Goal: Task Accomplishment & Management: Use online tool/utility

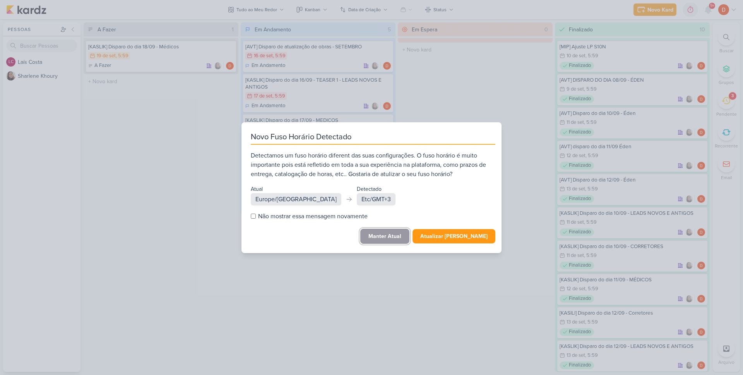
click at [401, 233] on button "Manter Atual" at bounding box center [384, 236] width 49 height 15
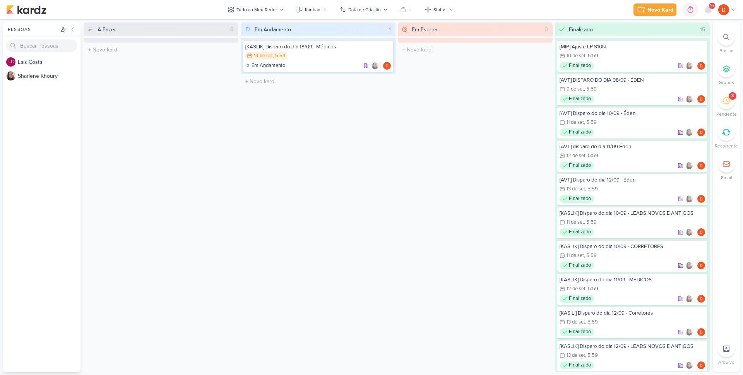
click at [732, 105] on div "3" at bounding box center [726, 100] width 17 height 17
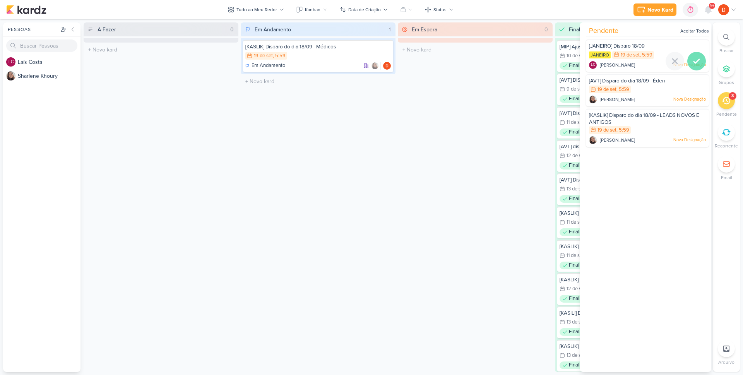
click at [694, 59] on icon at bounding box center [696, 61] width 9 height 9
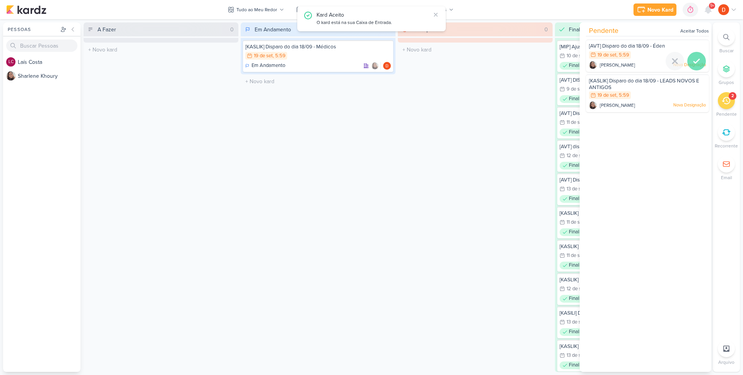
click at [695, 60] on icon at bounding box center [696, 61] width 5 height 4
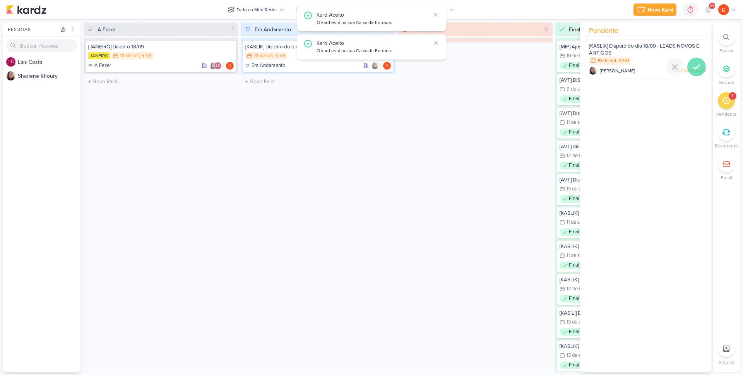
click at [694, 69] on icon at bounding box center [696, 67] width 5 height 4
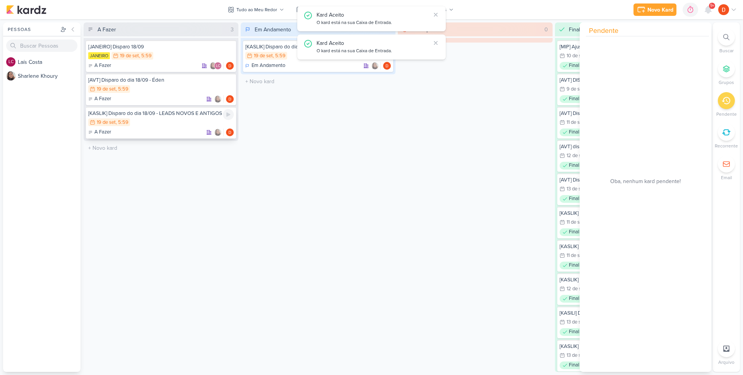
click at [165, 119] on div "19/9 [DATE] 5:59" at bounding box center [161, 122] width 146 height 9
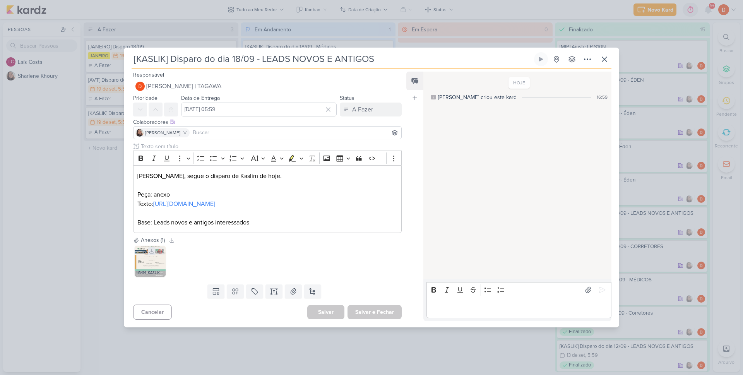
click at [150, 254] on icon at bounding box center [151, 251] width 5 height 5
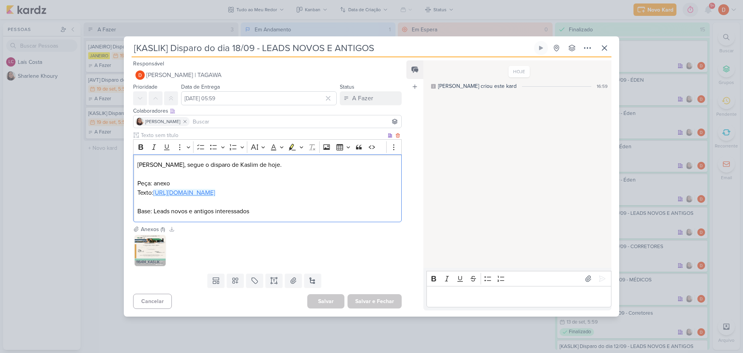
drag, startPoint x: 176, startPoint y: 199, endPoint x: 137, endPoint y: 192, distance: 39.3
click at [137, 192] on p "Texto: [URL][DOMAIN_NAME]" at bounding box center [267, 192] width 260 height 9
copy link "[URL][DOMAIN_NAME]"
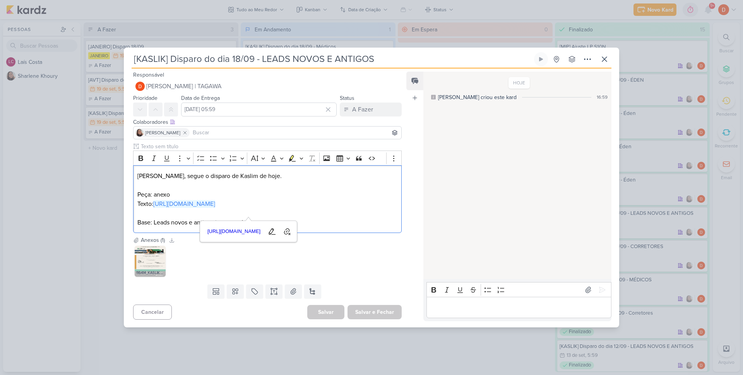
click at [98, 187] on div "[KASLIK] Disparo do dia 18/09 - LEADS NOVOS E ANTIGOS" at bounding box center [371, 187] width 743 height 375
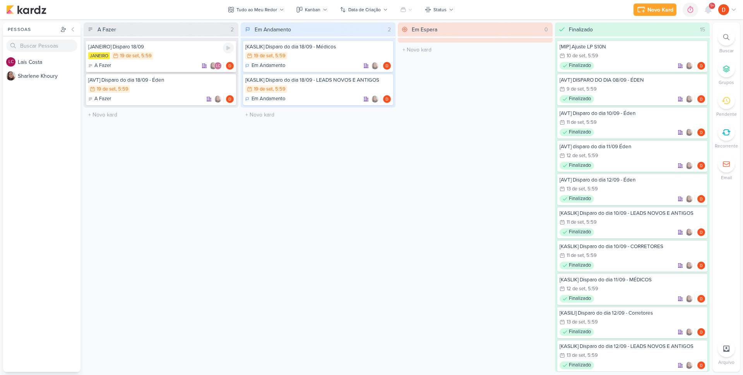
click at [174, 58] on div "JANEIRO 19/9 [DATE] 5:59" at bounding box center [161, 56] width 146 height 9
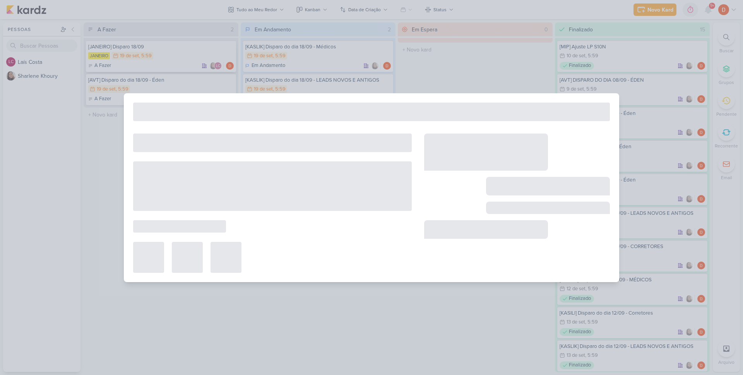
click at [174, 58] on div at bounding box center [371, 187] width 743 height 375
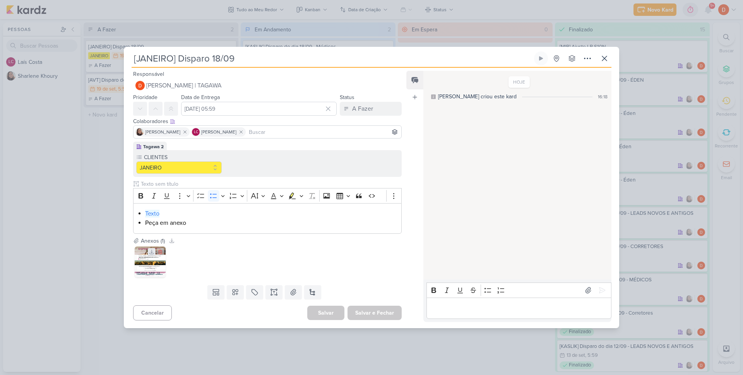
click at [149, 252] on icon at bounding box center [151, 251] width 5 height 5
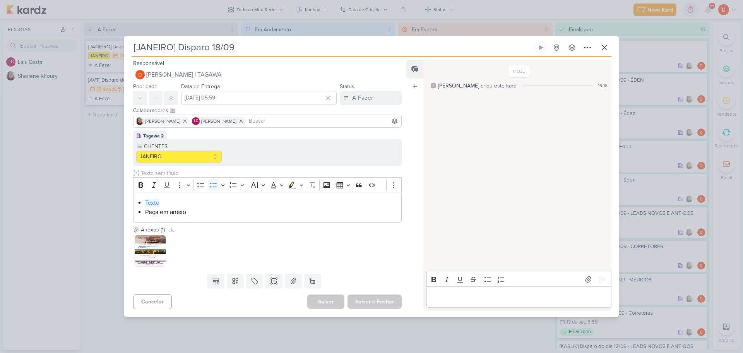
click at [116, 157] on div "[JANEIRO] Disparo 18/09 Criado por [PERSON_NAME]" at bounding box center [371, 176] width 743 height 353
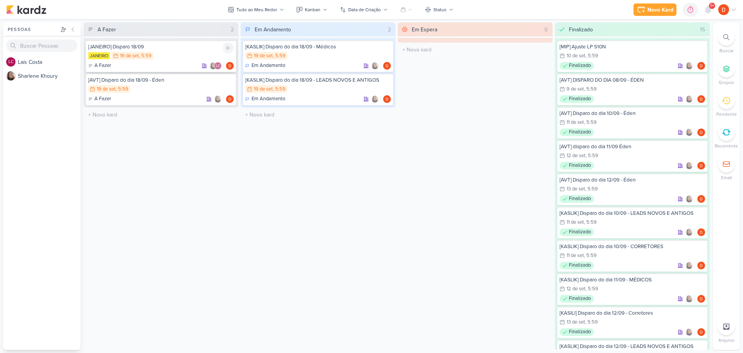
click at [159, 57] on div "JANEIRO 19/9 [DATE] 5:59" at bounding box center [161, 56] width 146 height 9
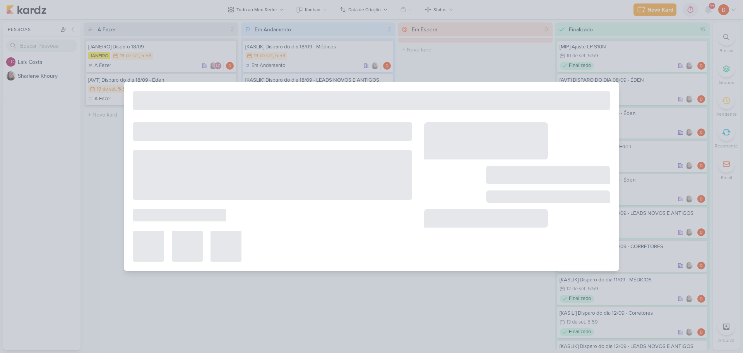
click at [159, 56] on div at bounding box center [371, 176] width 743 height 353
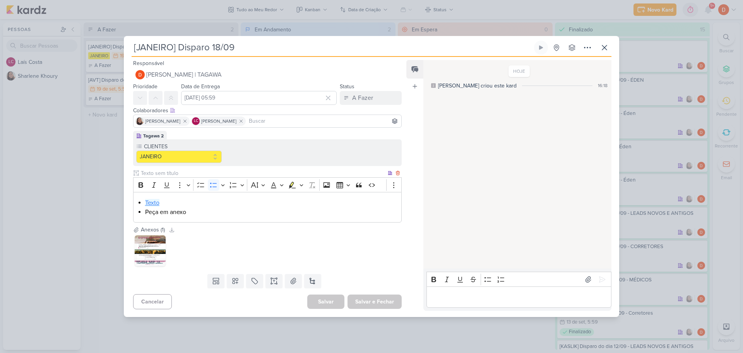
click at [155, 204] on link "Texto" at bounding box center [152, 203] width 14 height 8
click at [100, 146] on div "[JANEIRO] Disparo 18/09 Criado por [PERSON_NAME]" at bounding box center [371, 176] width 743 height 353
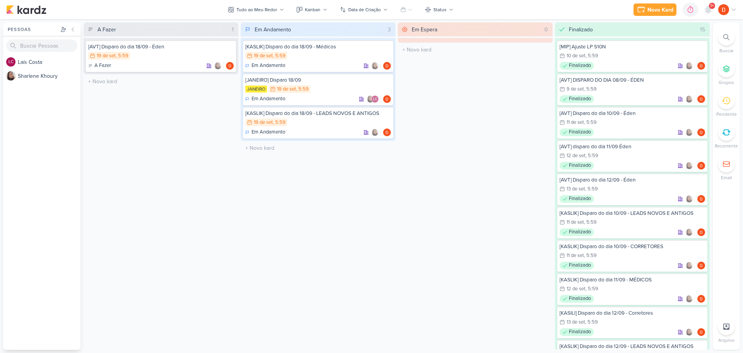
drag, startPoint x: 142, startPoint y: 207, endPoint x: 177, endPoint y: 121, distance: 92.9
click at [143, 202] on div "A Fazer 1 [AVT] Disparo do dia 18/09 - Éden 19/9 [DATE] 5:59 A Fazer" at bounding box center [161, 186] width 155 height 328
click at [175, 49] on div "[AVT] Disparo do dia 18/09 - Éden" at bounding box center [161, 46] width 146 height 7
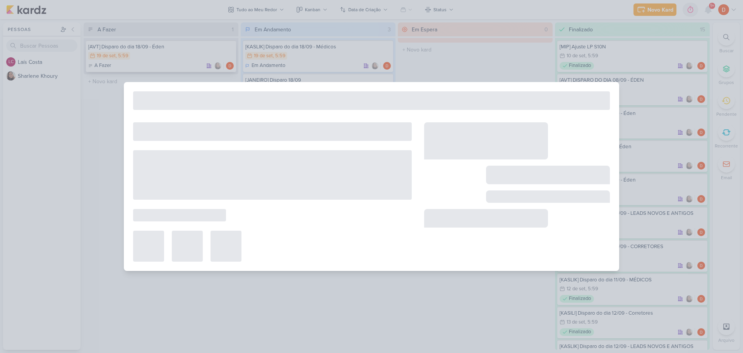
click at [175, 49] on div at bounding box center [371, 176] width 743 height 353
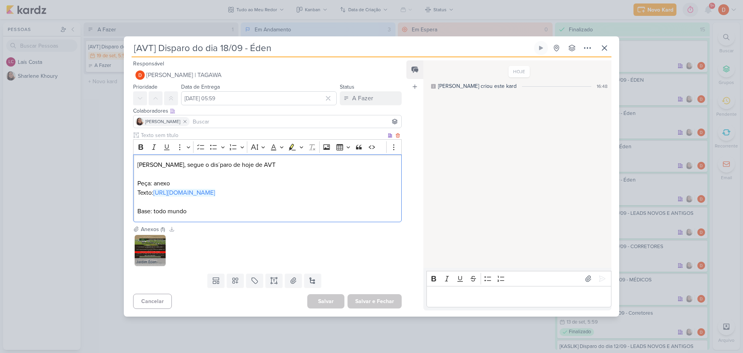
drag, startPoint x: 273, startPoint y: 197, endPoint x: 154, endPoint y: 190, distance: 118.3
click at [154, 190] on p "Texto: [URL][DOMAIN_NAME]" at bounding box center [267, 192] width 260 height 9
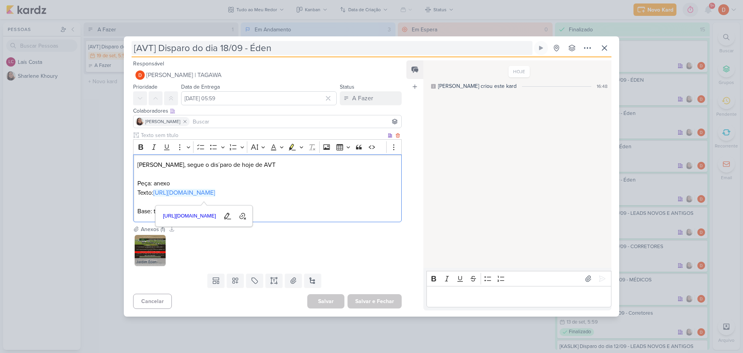
copy link "[URL][DOMAIN_NAME]"
click at [151, 243] on icon at bounding box center [151, 240] width 5 height 5
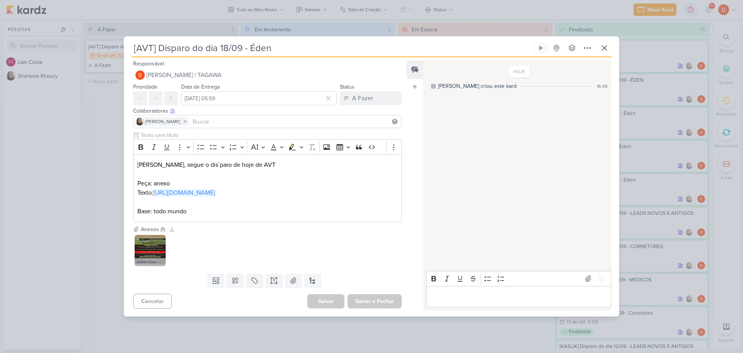
click at [110, 192] on div "[AVT] Disparo do dia 18/09 - Éden Criado por [PERSON_NAME]" at bounding box center [371, 176] width 743 height 353
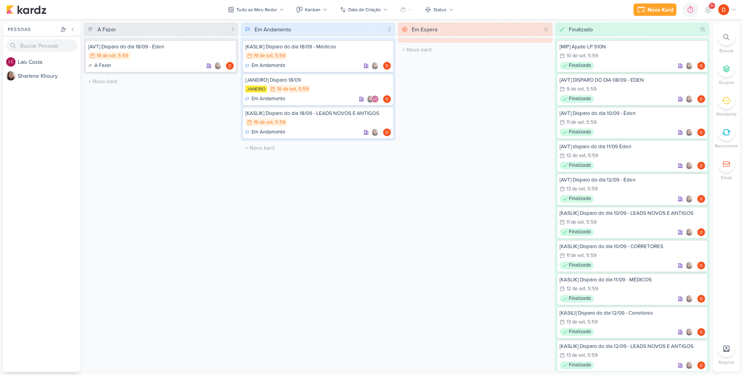
click at [209, 130] on div "A Fazer 1 [AVT] Disparo do dia 18/09 - Éden 19/9 [DATE] 5:59 A Fazer" at bounding box center [161, 197] width 155 height 350
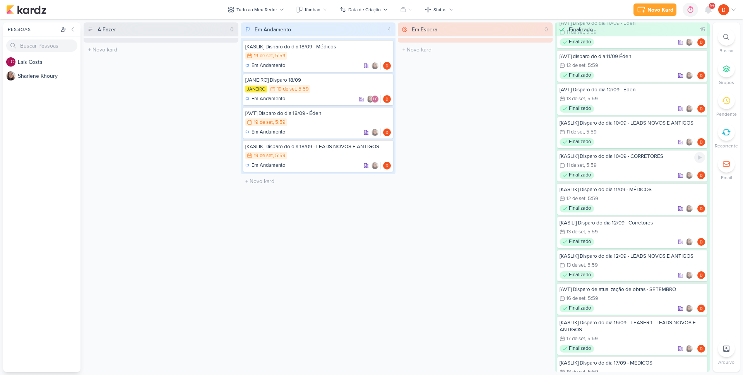
scroll to position [155, 0]
